Goal: Find specific page/section

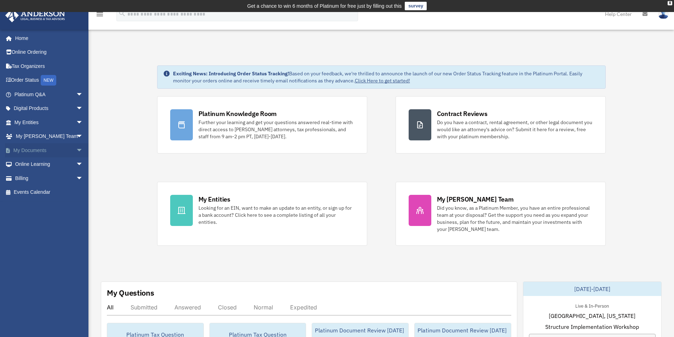
click at [41, 151] on link "My Documents arrow_drop_down" at bounding box center [49, 150] width 89 height 14
click at [76, 149] on span "arrow_drop_down" at bounding box center [83, 150] width 14 height 15
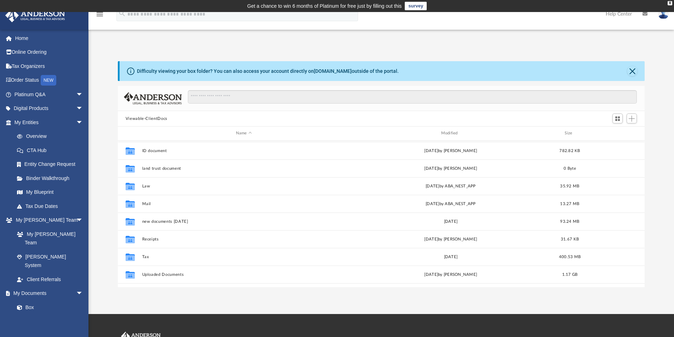
scroll to position [66, 0]
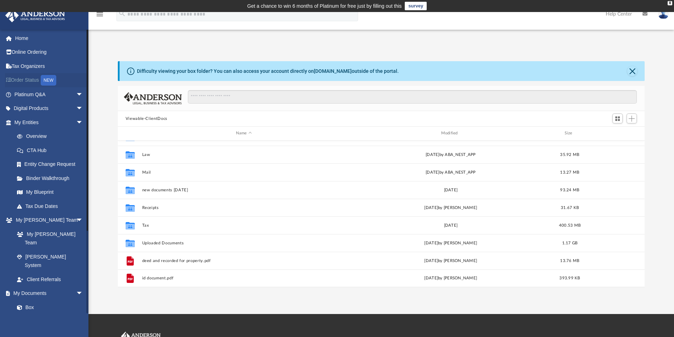
click at [49, 80] on div "NEW" at bounding box center [49, 80] width 16 height 11
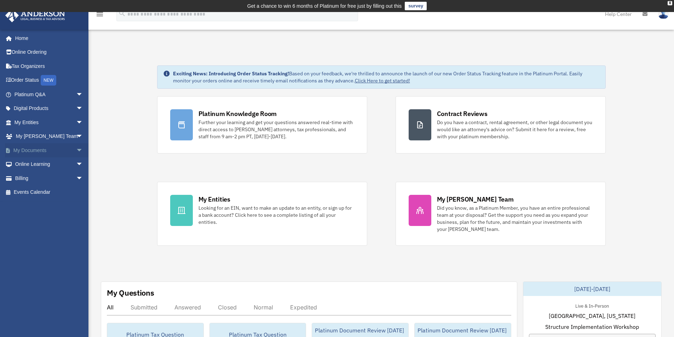
click at [42, 150] on link "My Documents arrow_drop_down" at bounding box center [49, 150] width 89 height 14
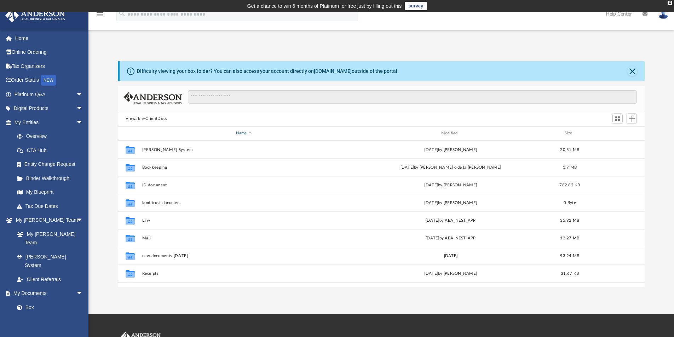
scroll to position [156, 522]
click at [242, 97] on input "Search files and folders" at bounding box center [412, 96] width 449 height 13
type input "****"
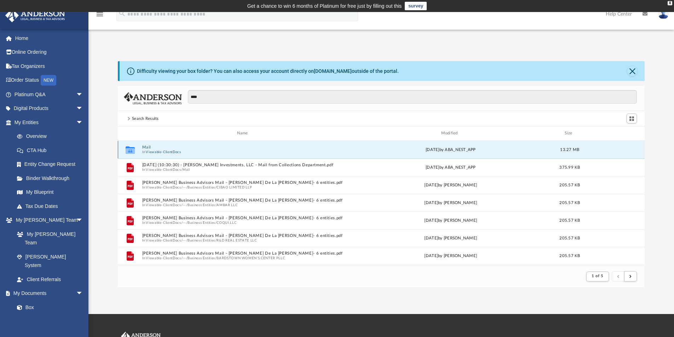
click at [157, 147] on button "Mail" at bounding box center [244, 147] width 204 height 5
click at [157, 147] on div "Collaborated Folder Mail [DATE] by ABA_NEST_APP 13.27 MB" at bounding box center [381, 150] width 527 height 18
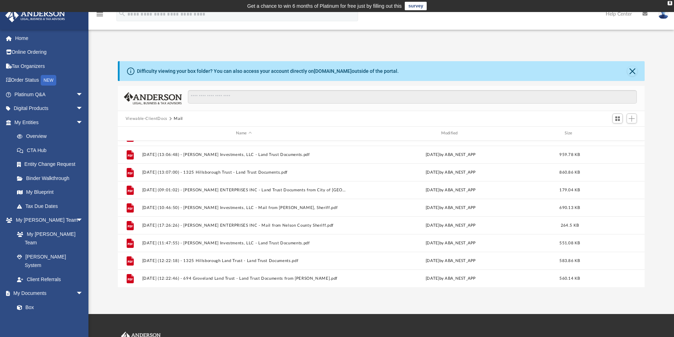
scroll to position [296, 0]
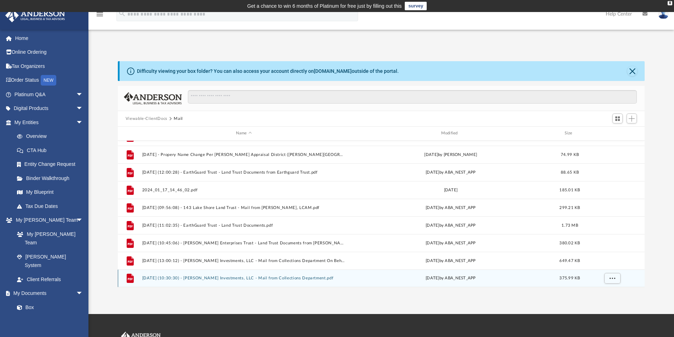
click at [257, 279] on button "[DATE] (10:30:30) - [PERSON_NAME] Investments, LLC - Mail from Collections Depa…" at bounding box center [244, 278] width 204 height 5
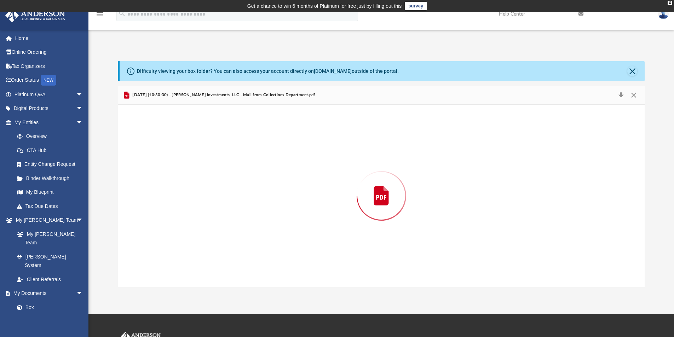
click at [257, 279] on div "Preview" at bounding box center [381, 196] width 527 height 183
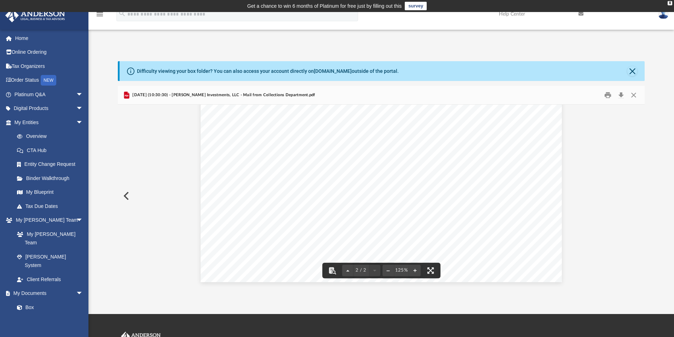
scroll to position [766, 0]
click at [610, 94] on button "Print" at bounding box center [608, 95] width 14 height 11
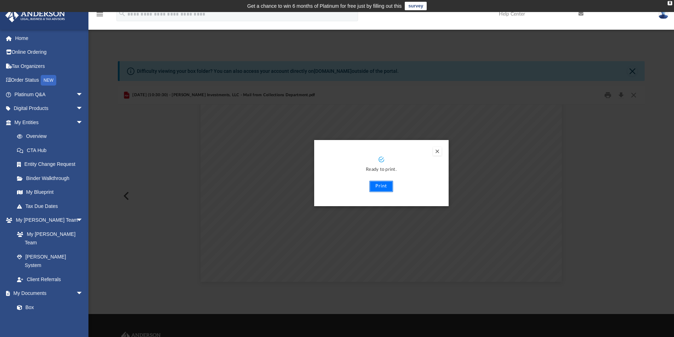
click at [386, 188] on button "Print" at bounding box center [382, 186] width 24 height 11
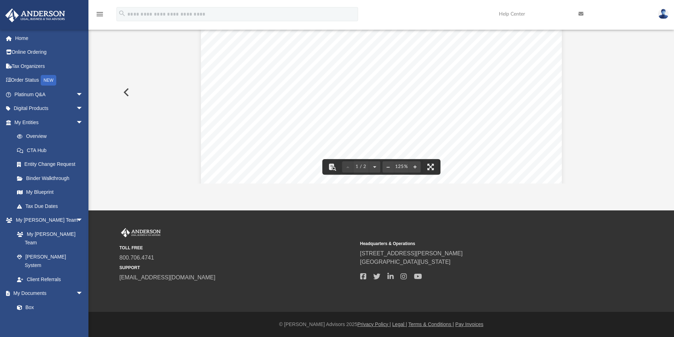
scroll to position [0, 0]
click at [127, 92] on button "Preview" at bounding box center [126, 92] width 16 height 20
